Goal: Information Seeking & Learning: Check status

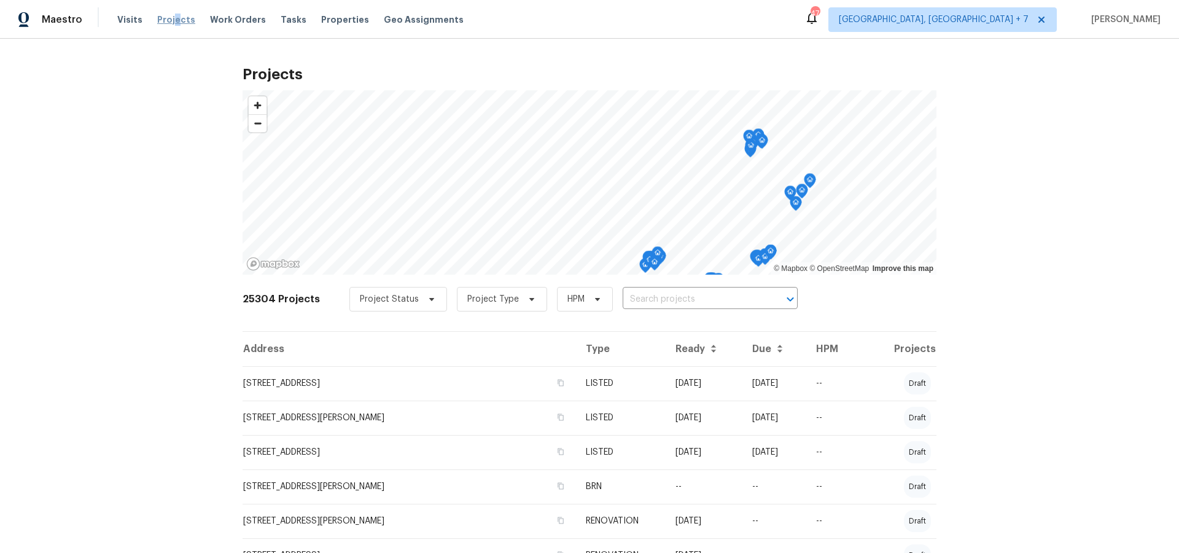
click at [171, 19] on span "Projects" at bounding box center [176, 20] width 38 height 12
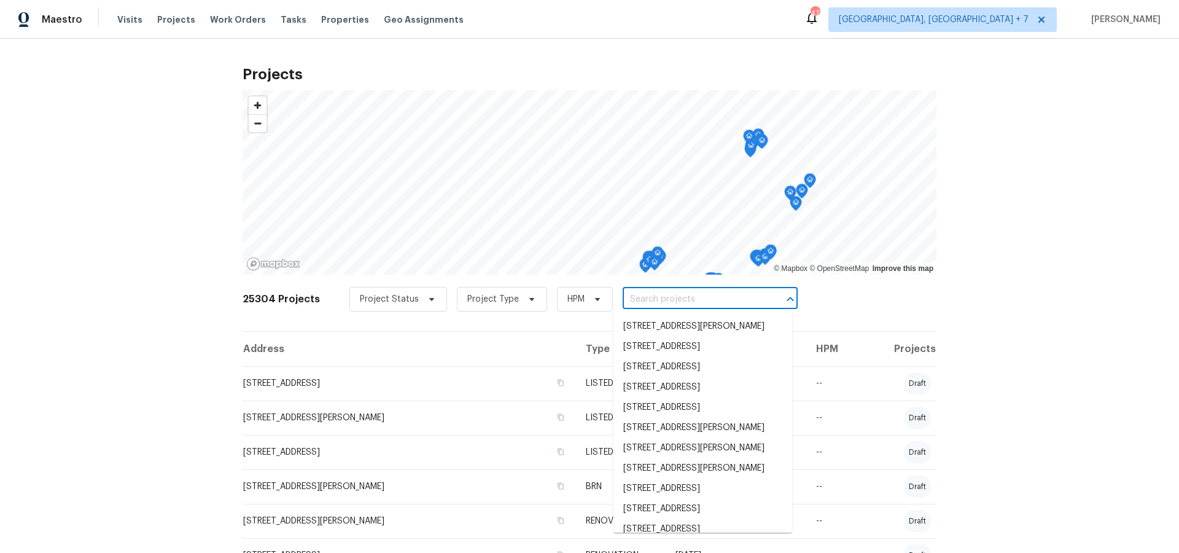
click at [660, 300] on input "text" at bounding box center [693, 299] width 141 height 19
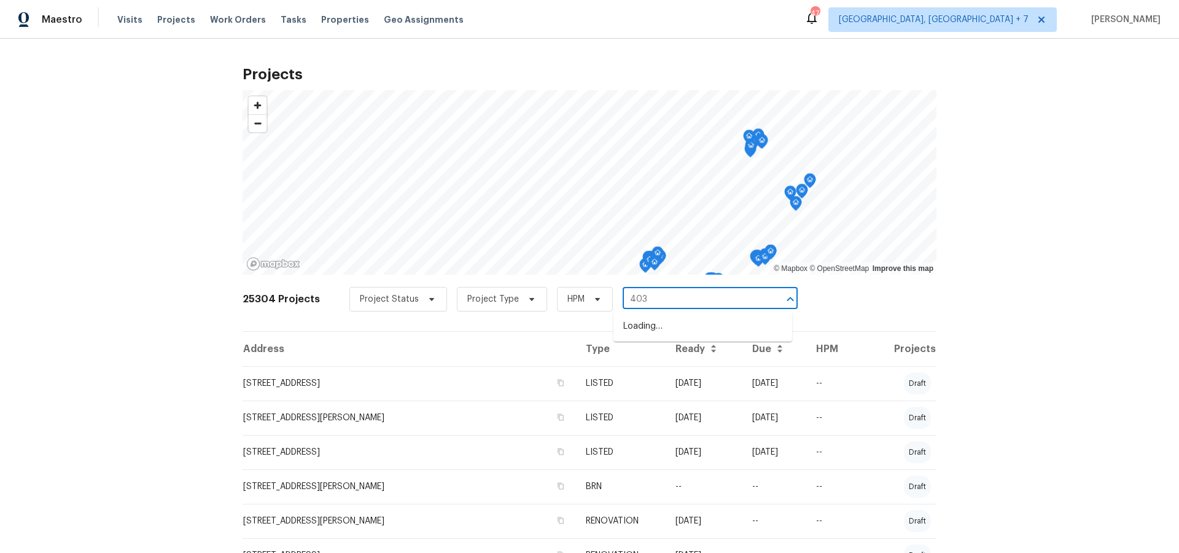
type input "4033"
click at [671, 350] on li "[STREET_ADDRESS][PERSON_NAME]" at bounding box center [702, 347] width 179 height 20
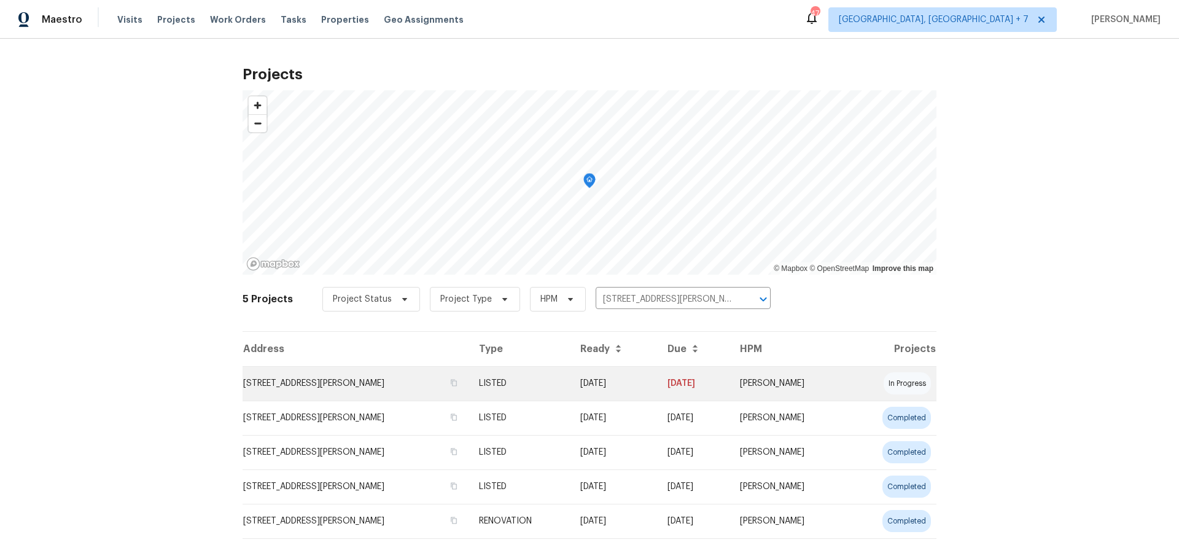
click at [392, 378] on td "[STREET_ADDRESS][PERSON_NAME]" at bounding box center [356, 383] width 227 height 34
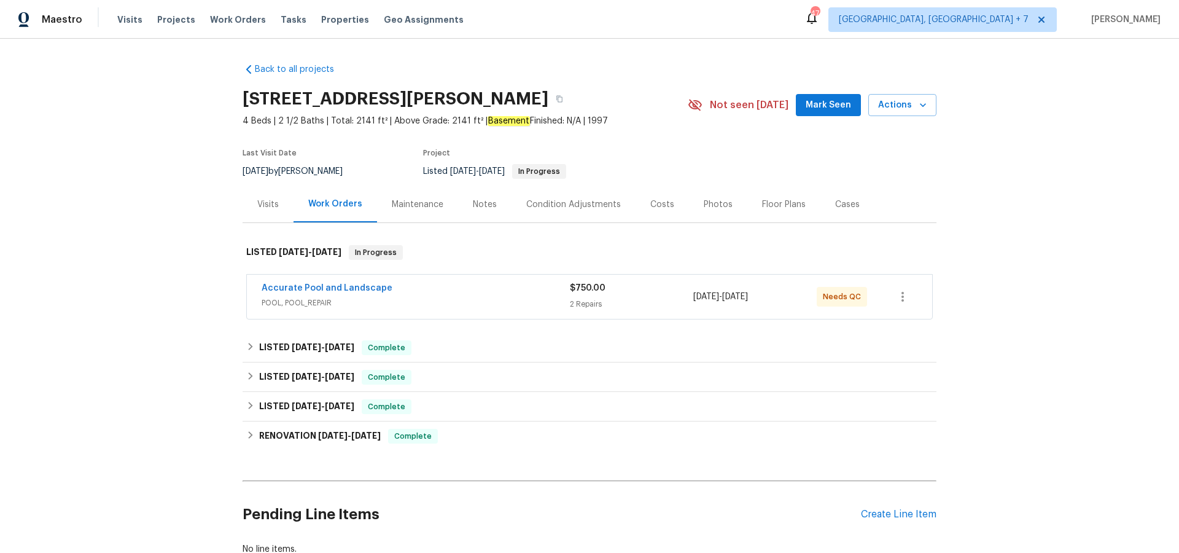
click at [268, 202] on div "Visits" at bounding box center [267, 204] width 21 height 12
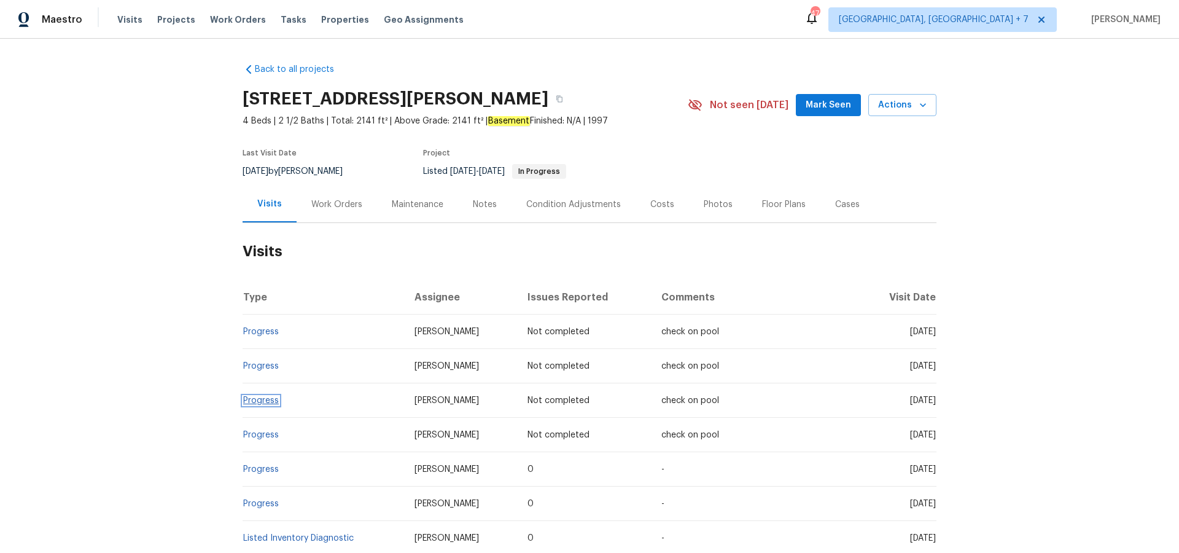
click at [255, 401] on link "Progress" at bounding box center [261, 400] width 36 height 9
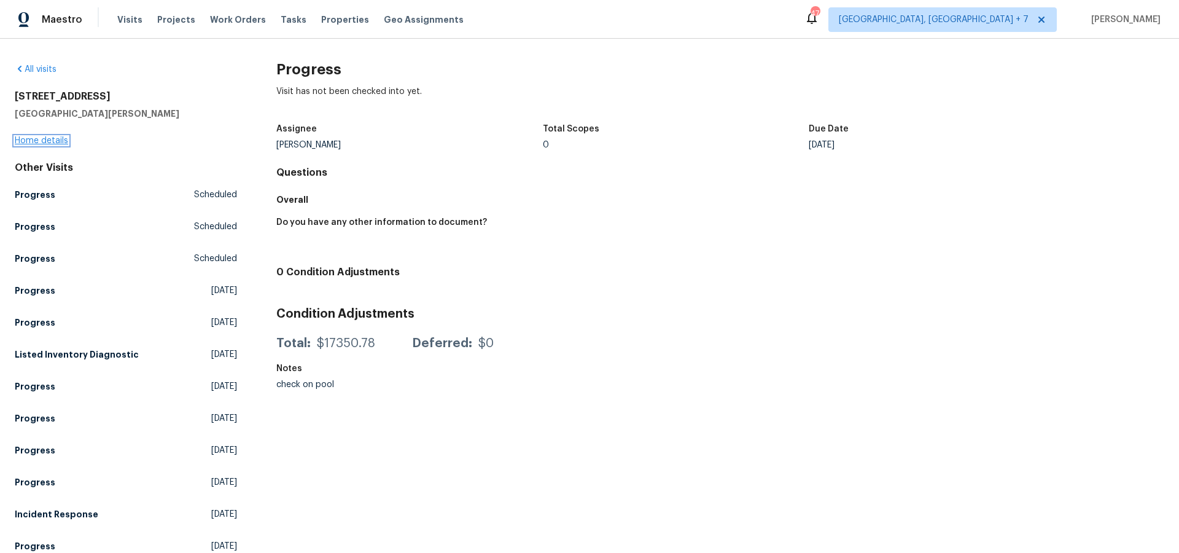
click at [43, 136] on link "Home details" at bounding box center [41, 140] width 53 height 9
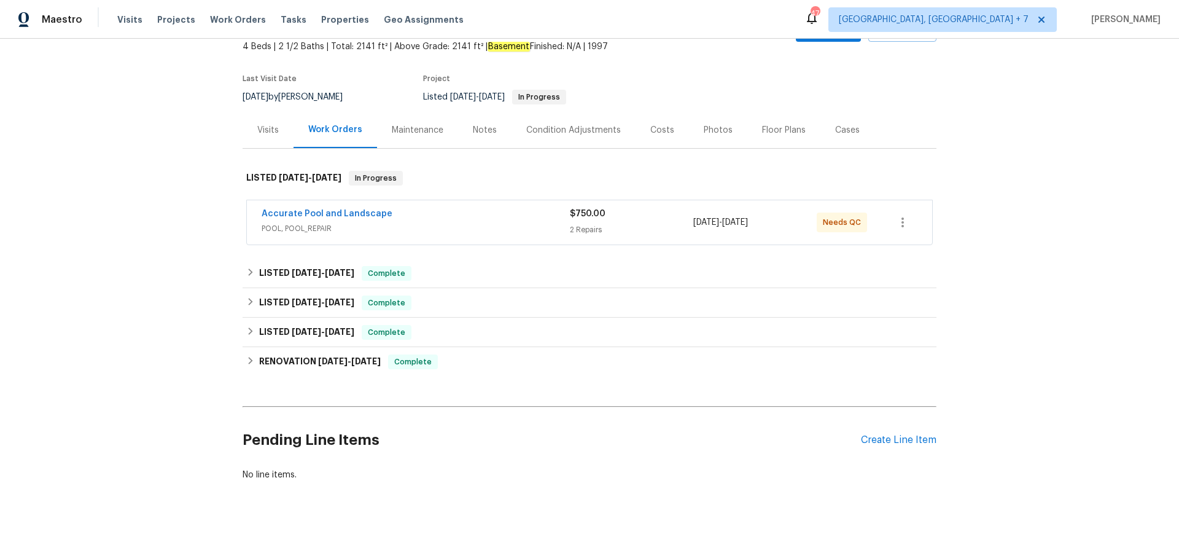
scroll to position [86, 0]
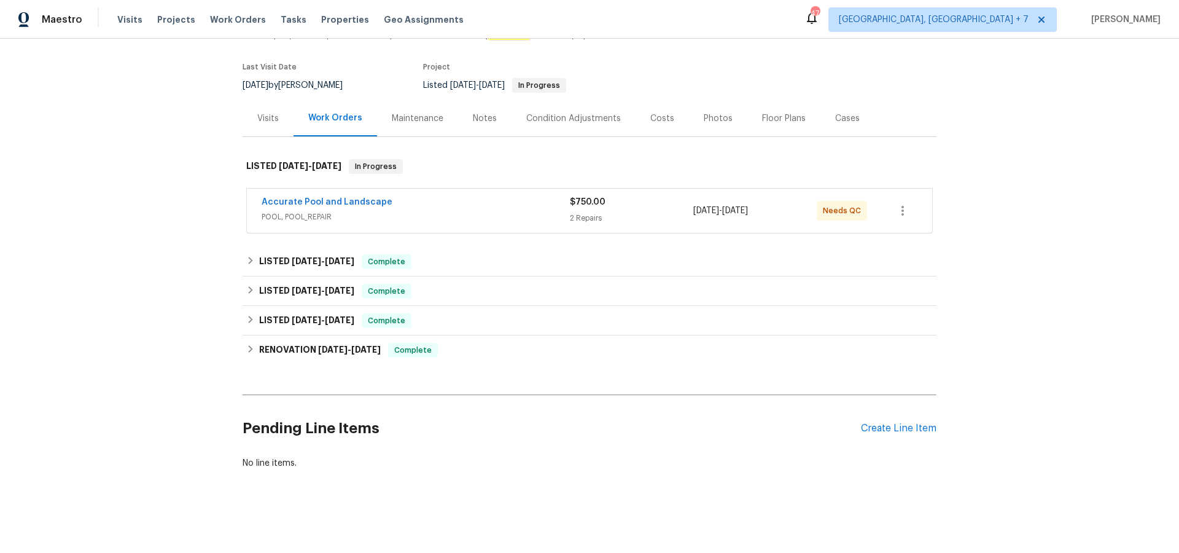
click at [259, 116] on div "Visits" at bounding box center [267, 118] width 21 height 12
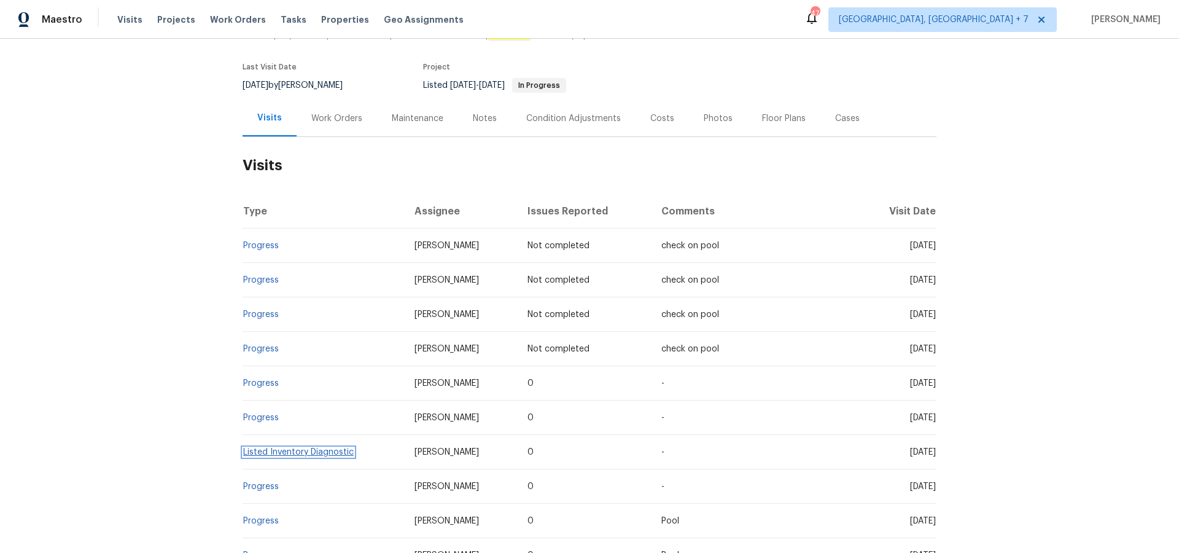
click at [279, 451] on link "Listed Inventory Diagnostic" at bounding box center [298, 452] width 111 height 9
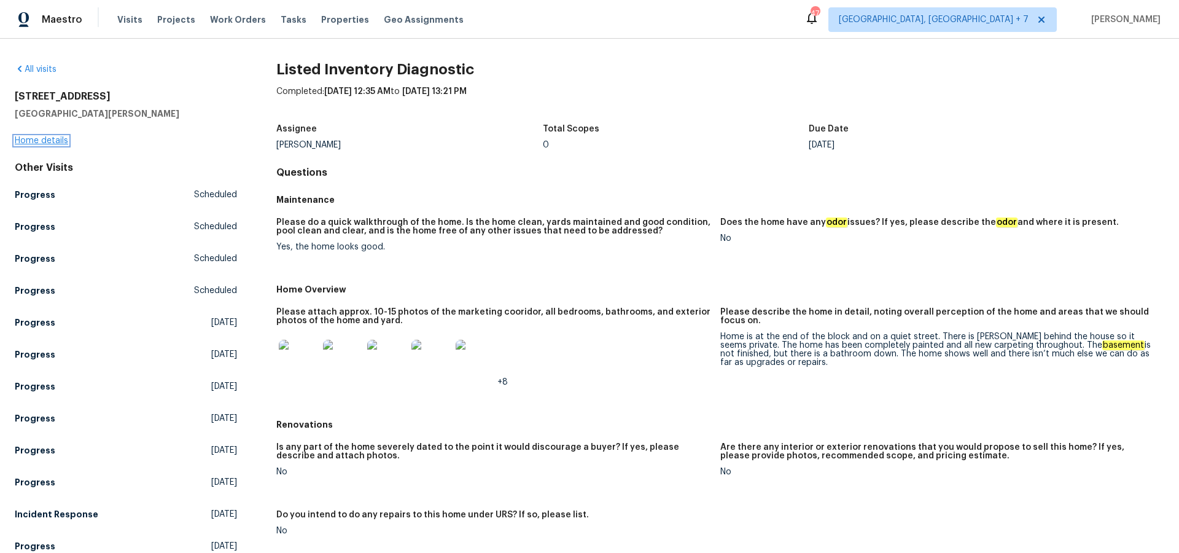
click at [54, 143] on link "Home details" at bounding box center [41, 140] width 53 height 9
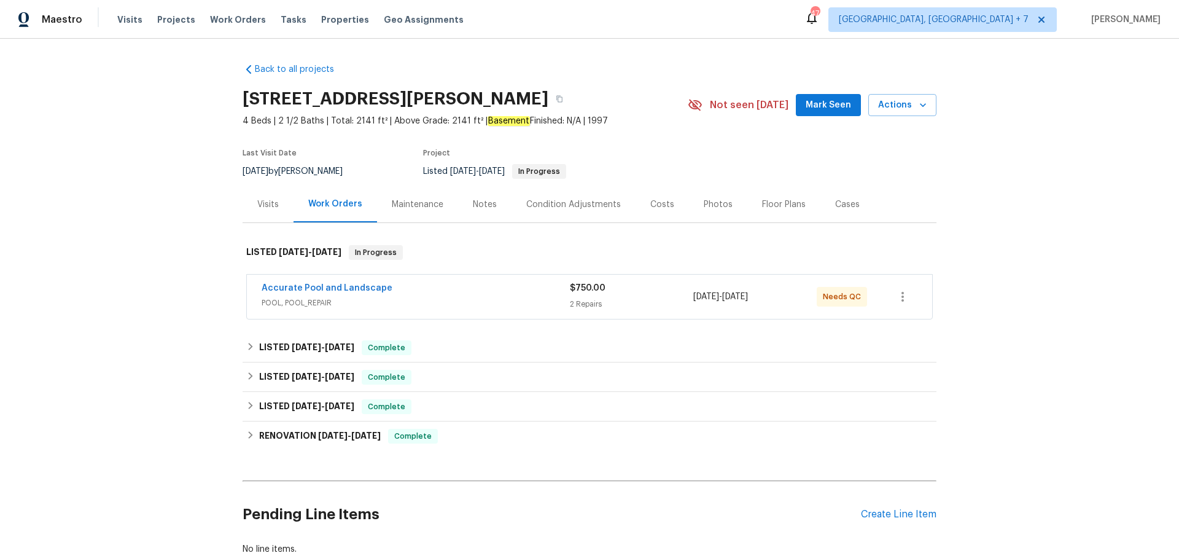
drag, startPoint x: 262, startPoint y: 204, endPoint x: 287, endPoint y: 214, distance: 27.3
click at [261, 204] on div "Visits" at bounding box center [267, 204] width 21 height 12
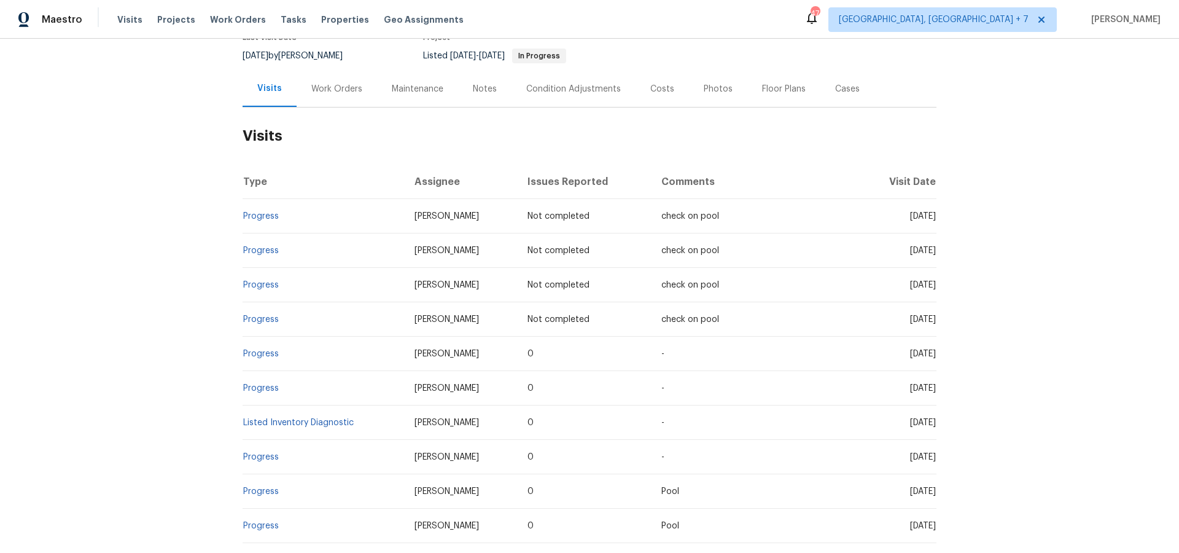
scroll to position [115, 0]
click at [415, 89] on div "Maintenance" at bounding box center [418, 90] width 52 height 12
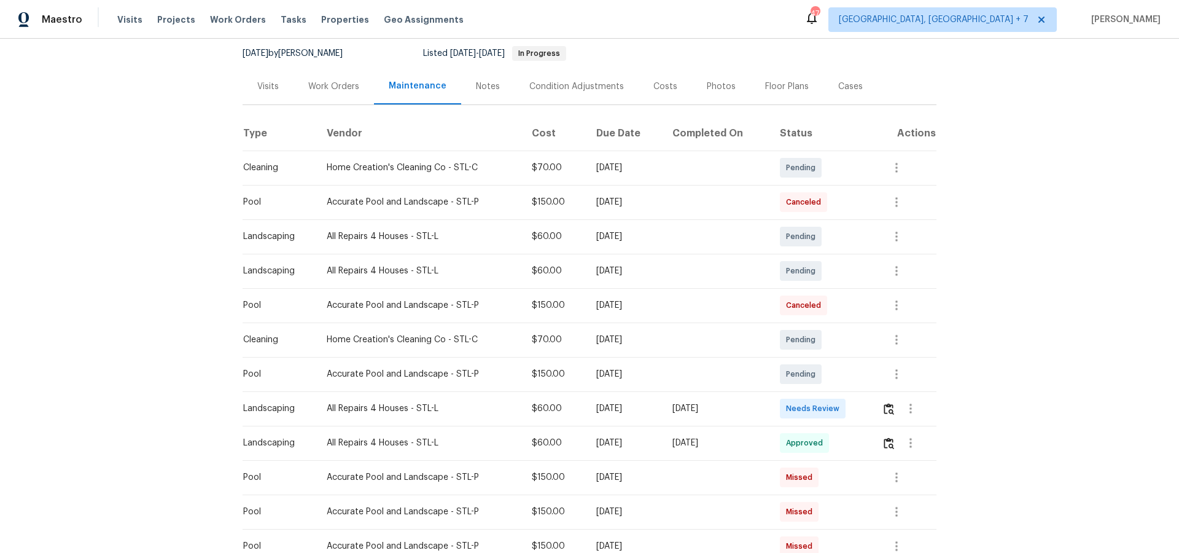
scroll to position [131, 0]
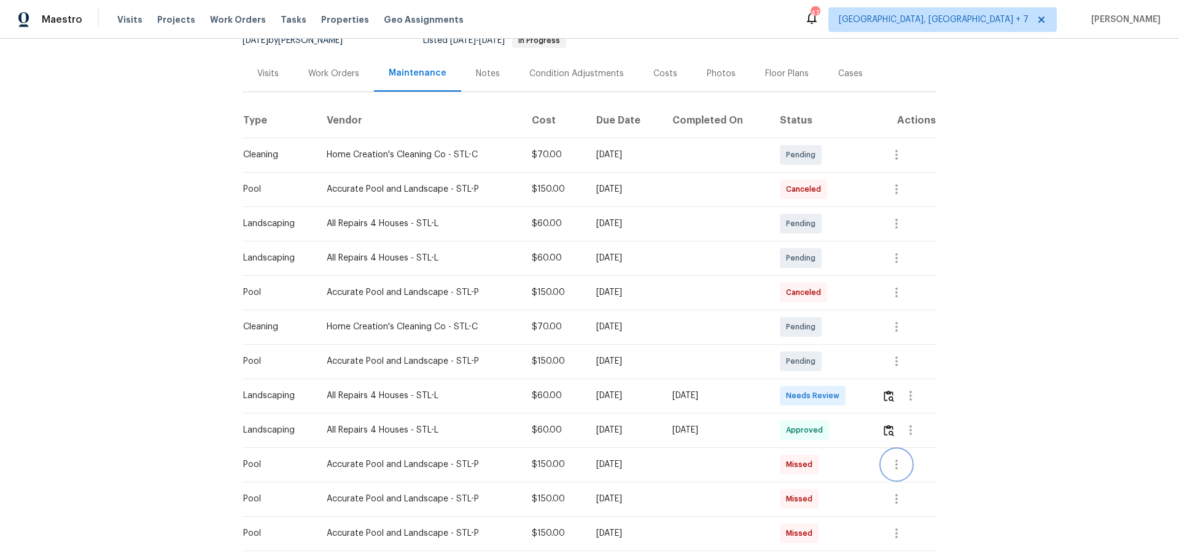
click at [903, 469] on icon "button" at bounding box center [896, 464] width 15 height 15
click at [904, 480] on li "View details" at bounding box center [927, 485] width 86 height 20
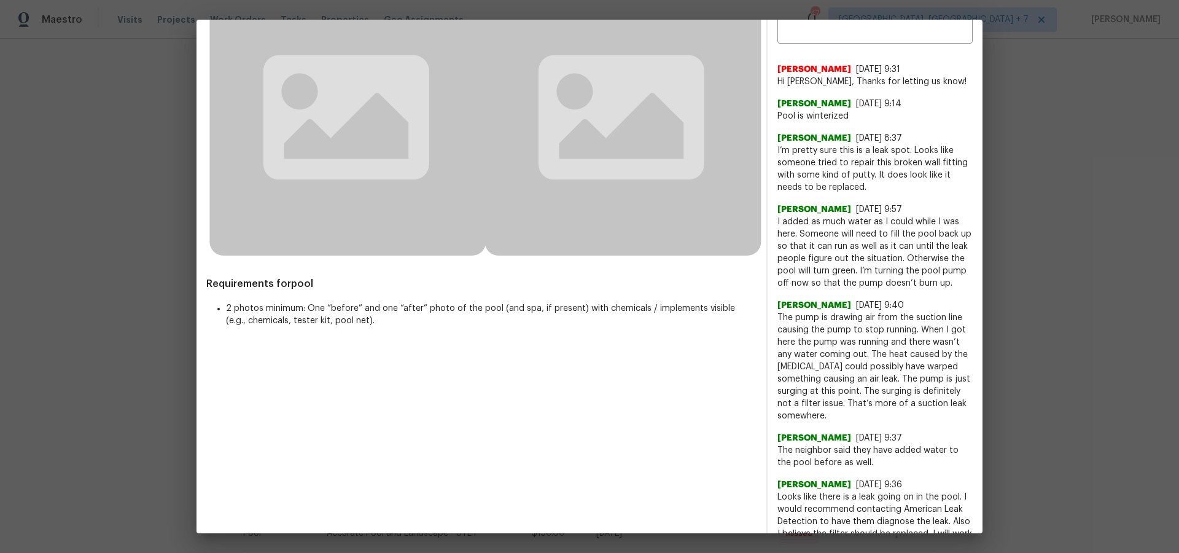
scroll to position [125, 0]
